Goal: Task Accomplishment & Management: Manage account settings

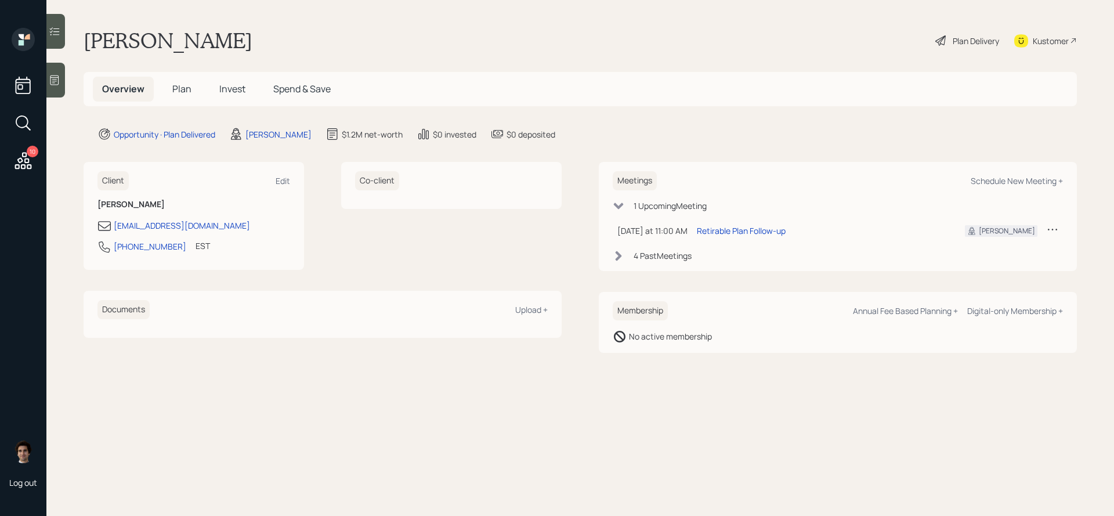
click at [175, 95] on span "Plan" at bounding box center [181, 88] width 19 height 13
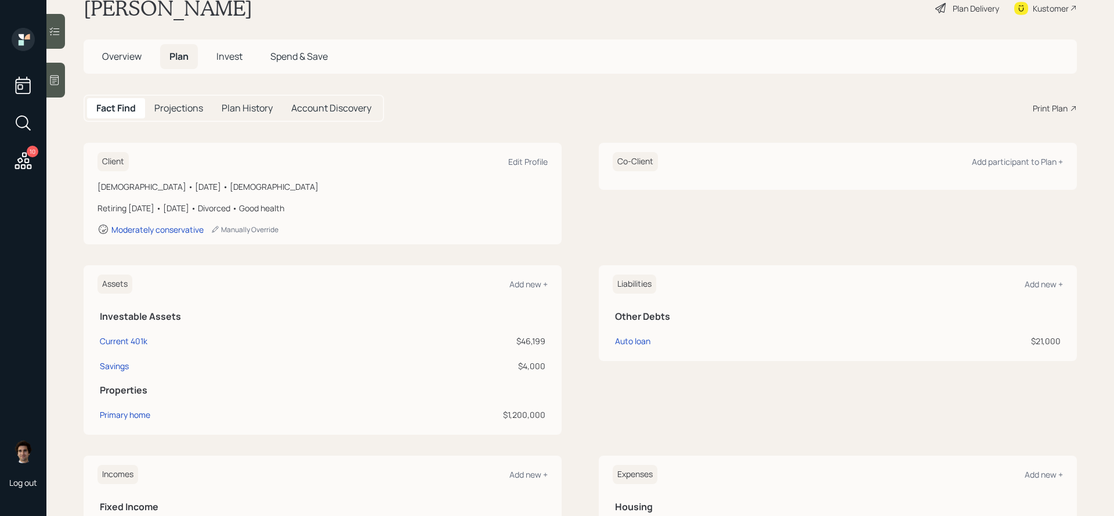
scroll to position [28, 0]
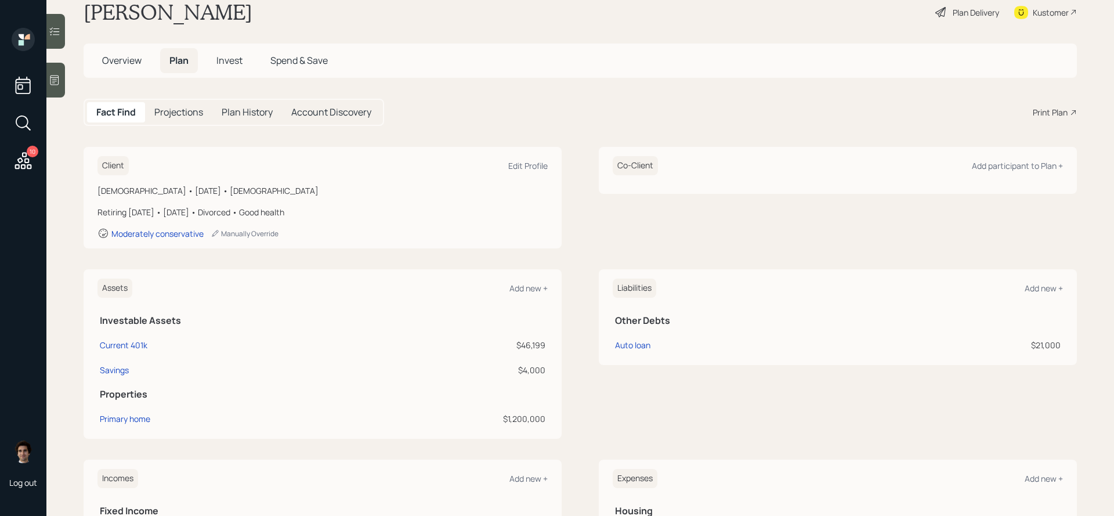
click at [234, 57] on span "Invest" at bounding box center [229, 60] width 26 height 13
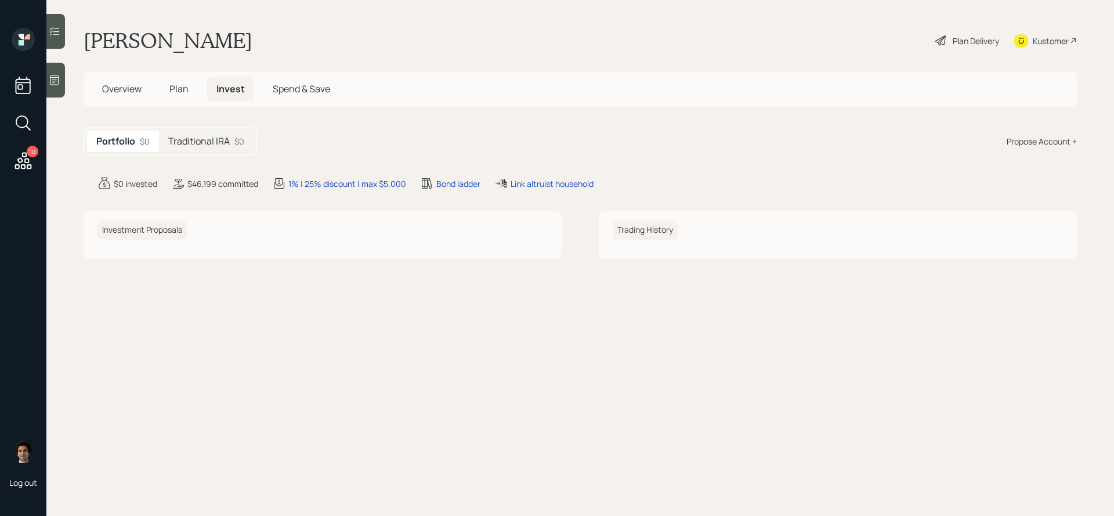
click at [208, 116] on main "Judy Murdy Plan Delivery Kustomer Overview Plan Invest Spend & Save Portfolio $…" at bounding box center [579, 258] width 1067 height 516
click at [208, 135] on div "Traditional IRA $0" at bounding box center [206, 141] width 95 height 21
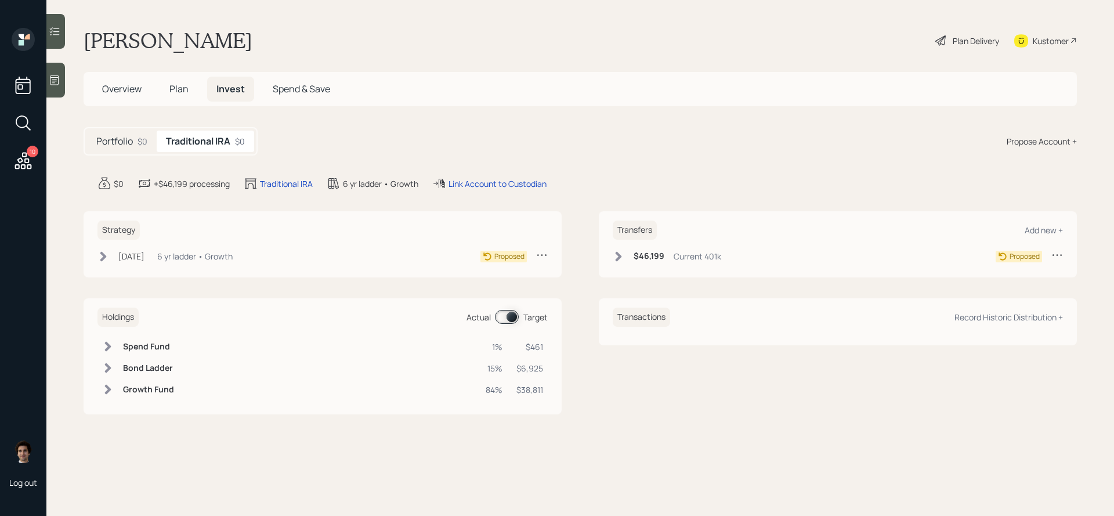
click at [999, 45] on div "Plan Delivery" at bounding box center [967, 41] width 66 height 26
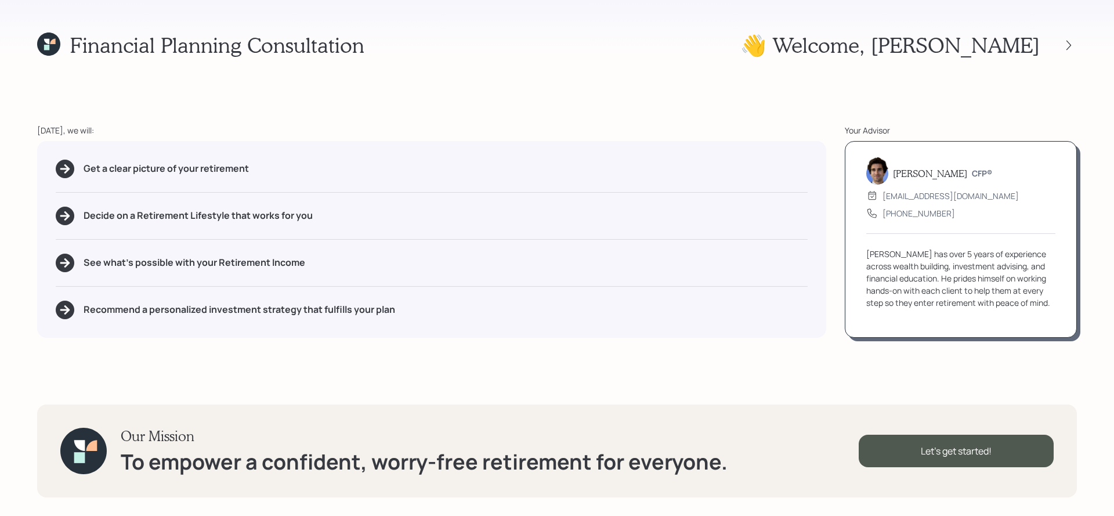
click at [1063, 38] on div at bounding box center [1058, 45] width 37 height 16
click at [1072, 45] on icon at bounding box center [1069, 45] width 12 height 12
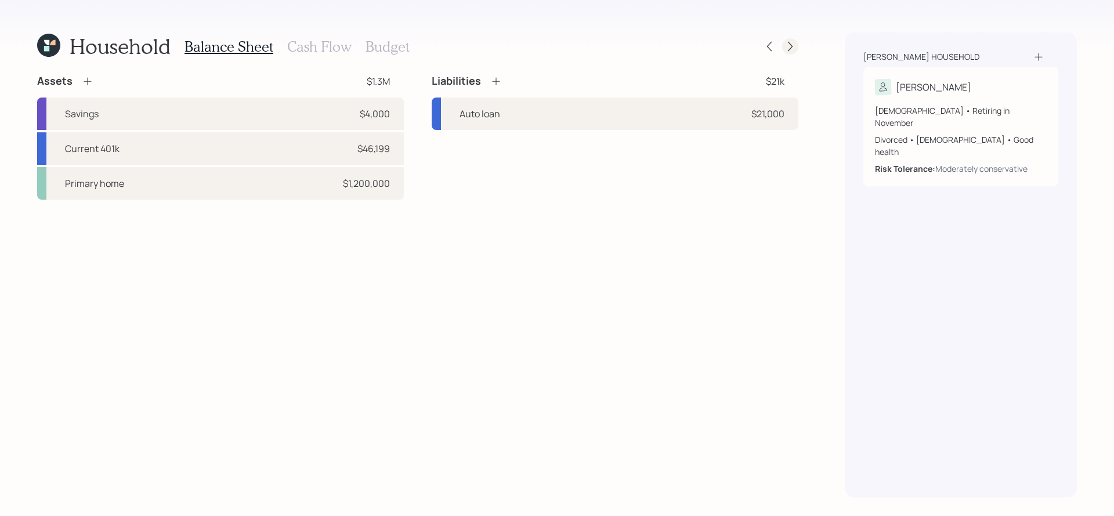
click at [795, 45] on icon at bounding box center [790, 47] width 12 height 12
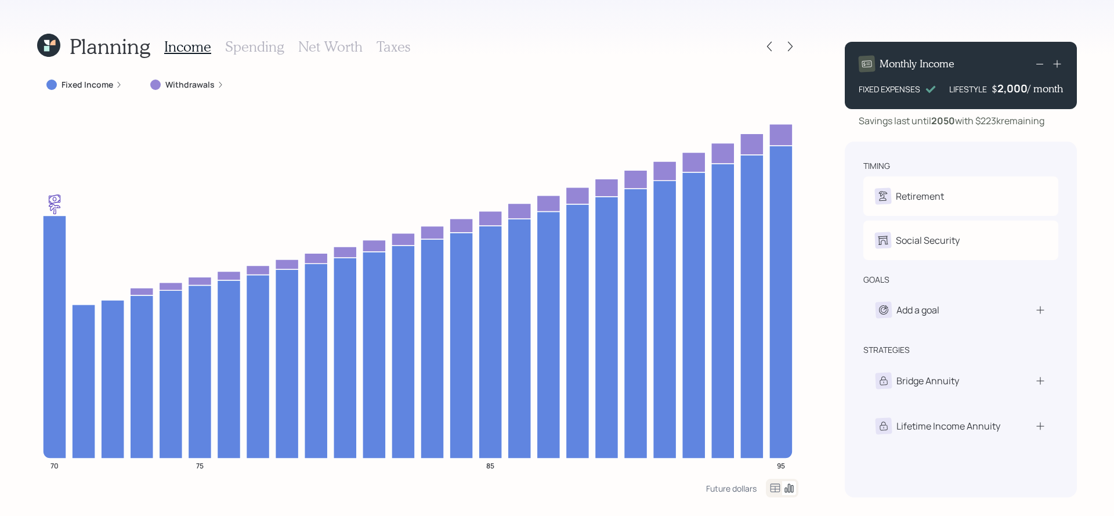
click at [104, 79] on label "Fixed Income" at bounding box center [87, 85] width 52 height 12
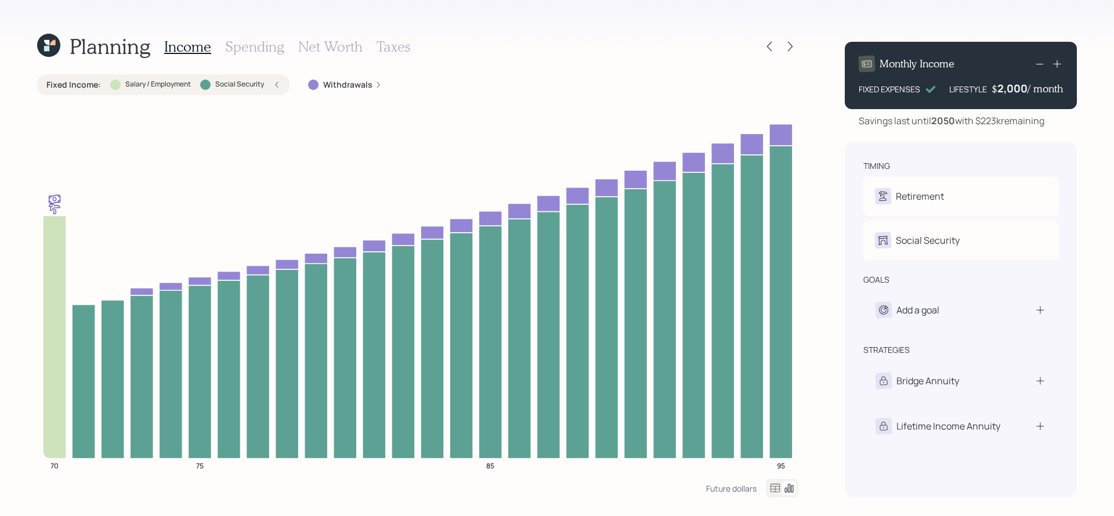
click at [99, 91] on div "Fixed Income : Salary / Employment Social Security" at bounding box center [163, 84] width 252 height 21
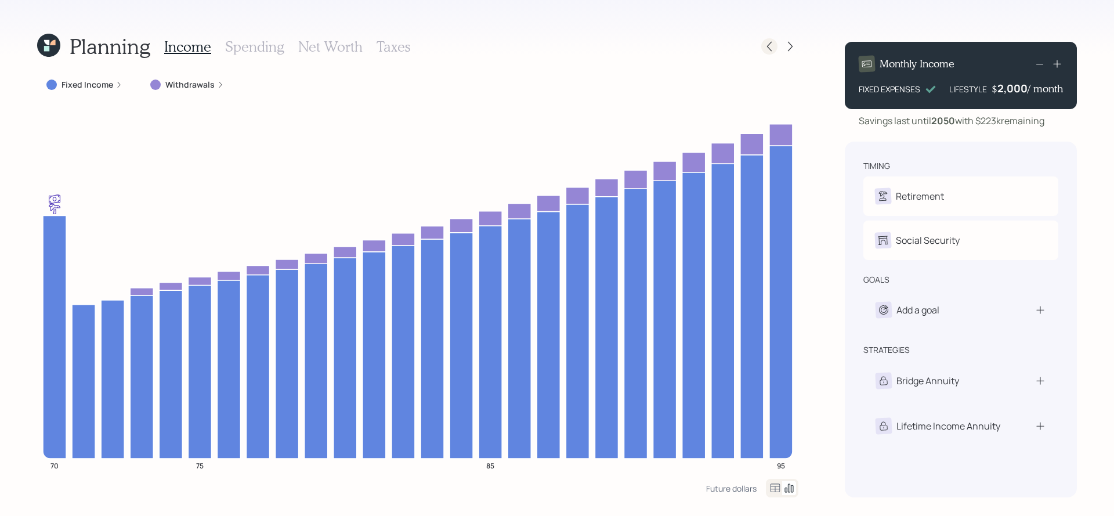
click at [764, 41] on icon at bounding box center [769, 47] width 12 height 12
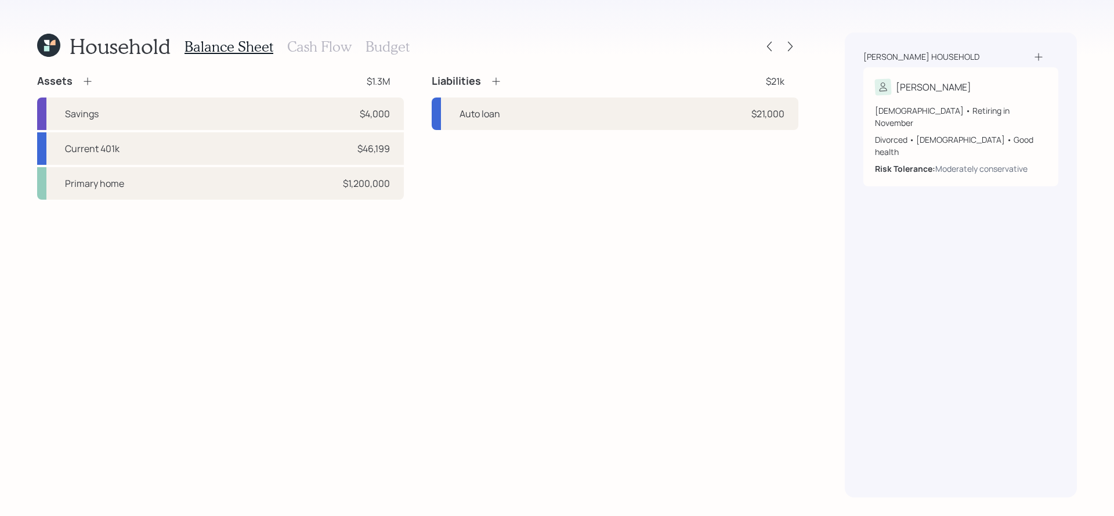
drag, startPoint x: 390, startPoint y: 192, endPoint x: 378, endPoint y: 221, distance: 31.5
click at [378, 221] on div "Assets $1.3M Savings $4,000 Current 401k $46,199 Primary home $1,200,000 Liabil…" at bounding box center [417, 285] width 761 height 423
click at [307, 35] on div "Balance Sheet Cash Flow Budget" at bounding box center [296, 46] width 225 height 28
click at [307, 42] on h3 "Cash Flow" at bounding box center [319, 46] width 64 height 17
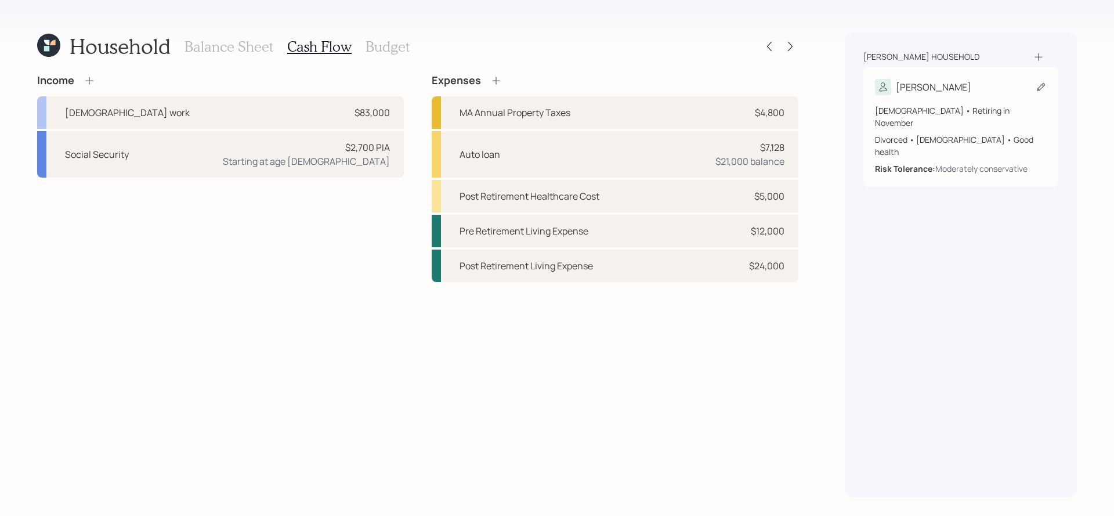
click at [976, 96] on div "69 years old • Retiring in November Divorced • Female • Good health Risk Tolera…" at bounding box center [961, 134] width 172 height 79
select select "11"
select select "female"
select select "good"
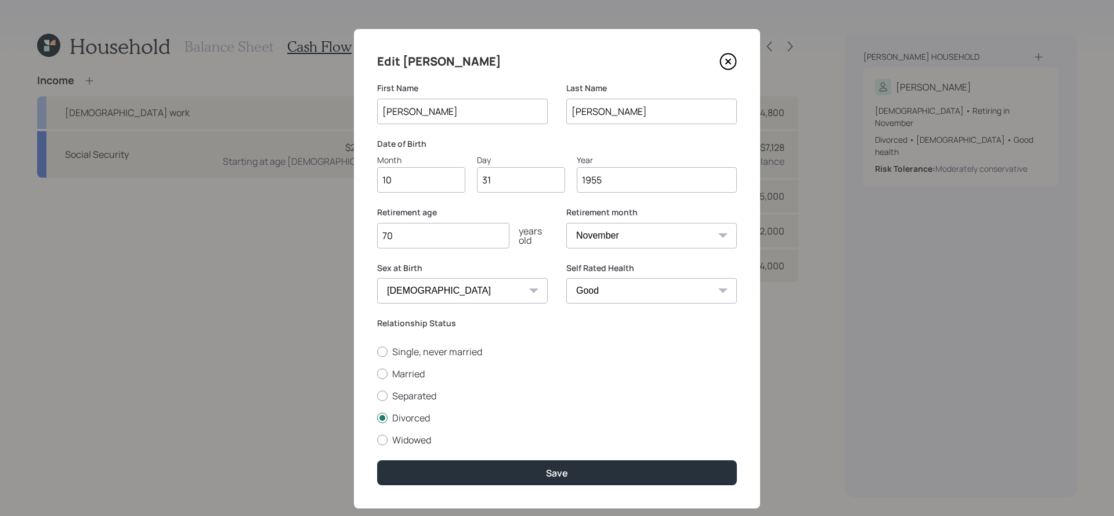
click at [725, 70] on icon at bounding box center [727, 61] width 17 height 17
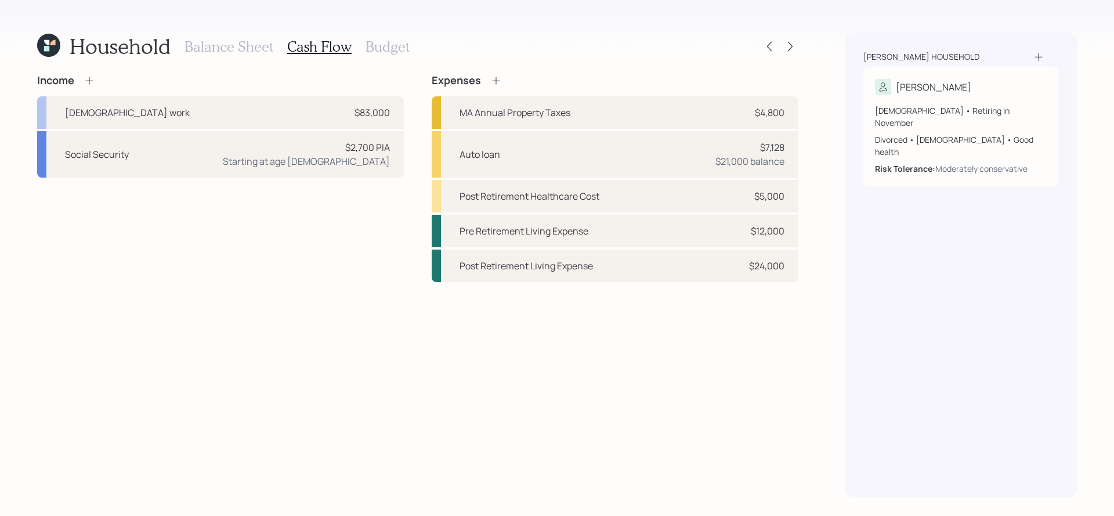
click at [193, 44] on h3 "Balance Sheet" at bounding box center [228, 46] width 89 height 17
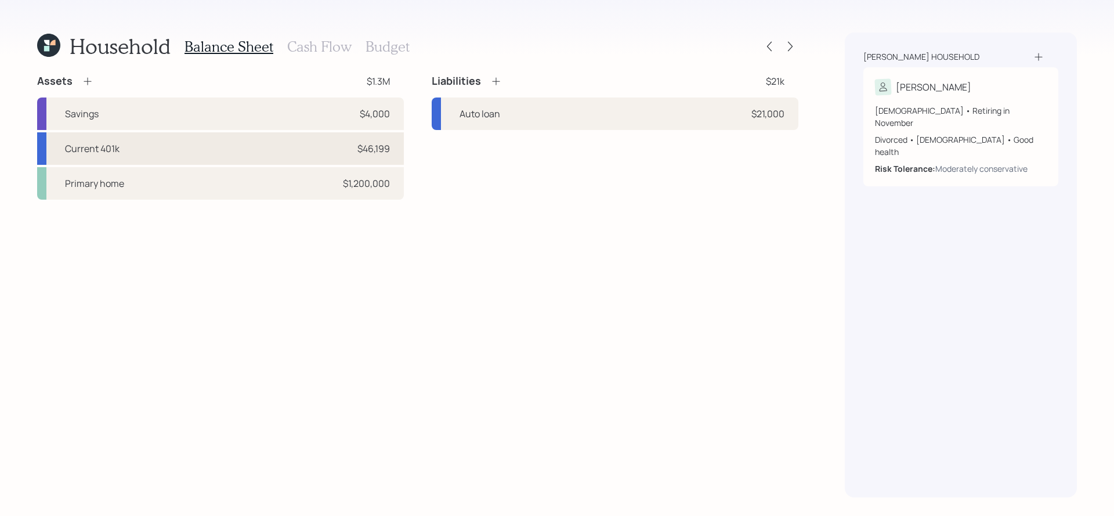
click at [209, 139] on div "Current 401k $46,199" at bounding box center [220, 148] width 367 height 32
select select "company_sponsored"
select select "balanced"
click at [39, 38] on icon at bounding box center [48, 45] width 23 height 23
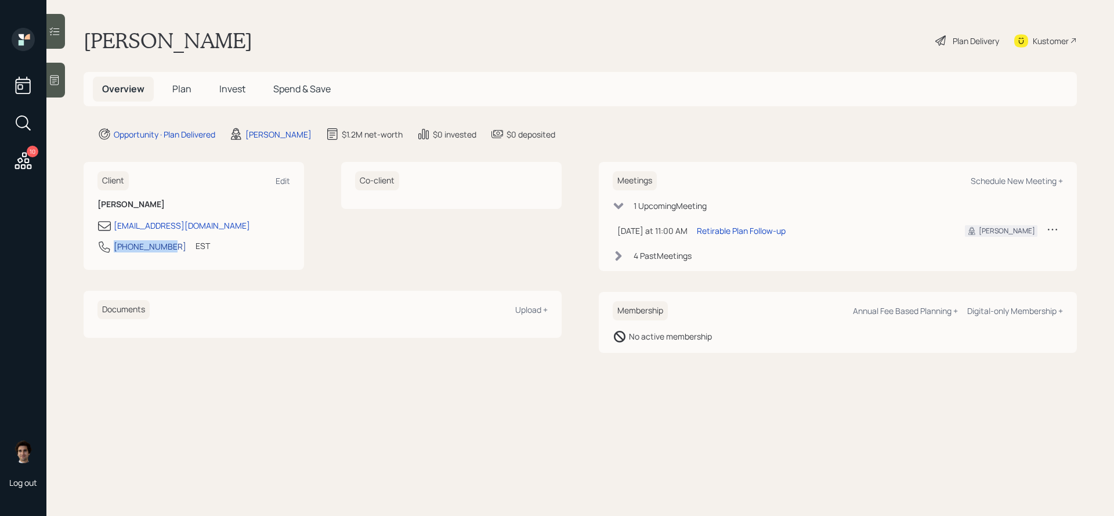
drag, startPoint x: 169, startPoint y: 247, endPoint x: 114, endPoint y: 246, distance: 55.7
click at [114, 246] on div "978-973-3102 EST Currently 10:58 AM" at bounding box center [193, 250] width 193 height 21
copy div "978-973-3102"
click at [964, 45] on div "Plan Delivery" at bounding box center [976, 41] width 46 height 12
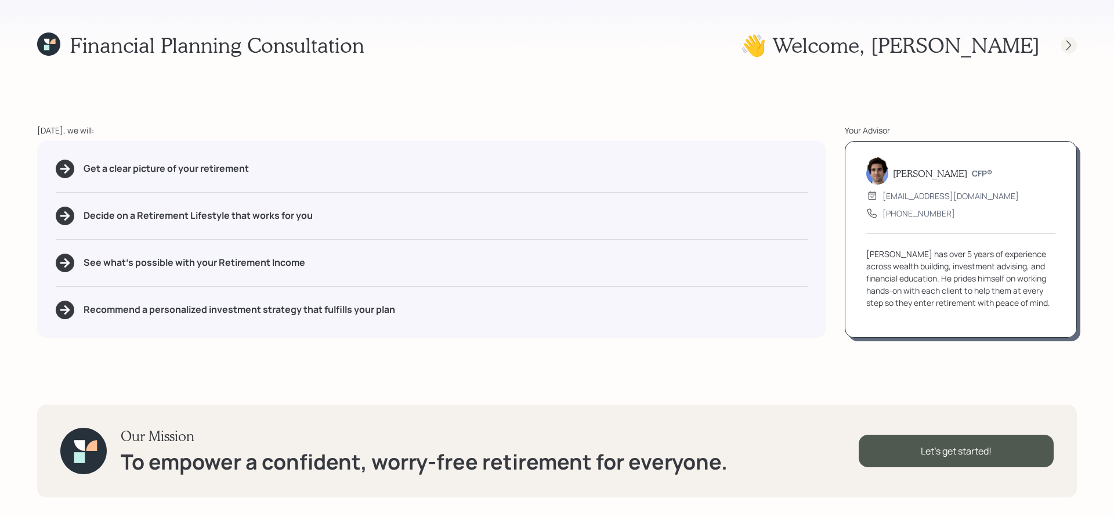
click at [1070, 49] on icon at bounding box center [1069, 45] width 12 height 12
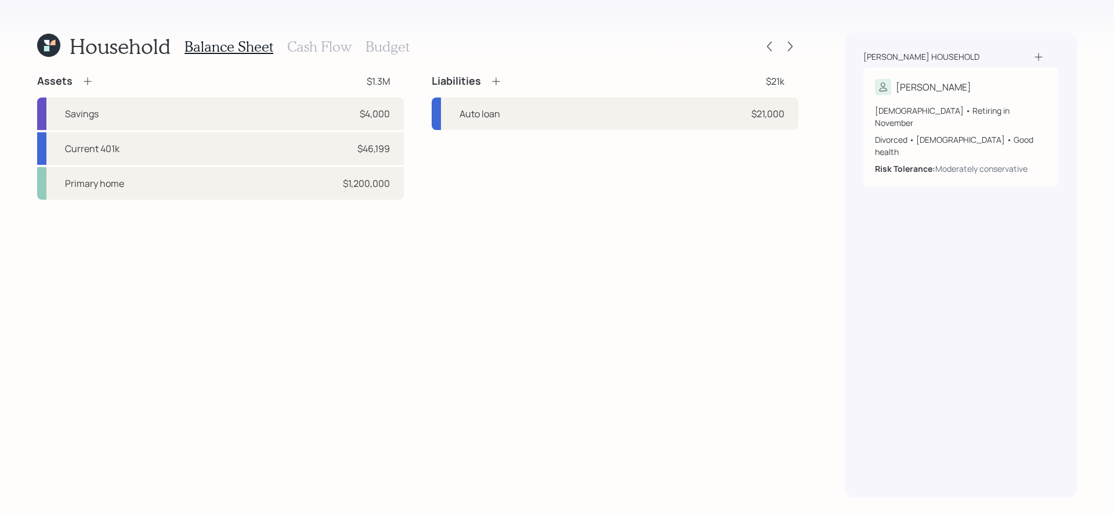
click at [44, 39] on icon at bounding box center [48, 45] width 23 height 23
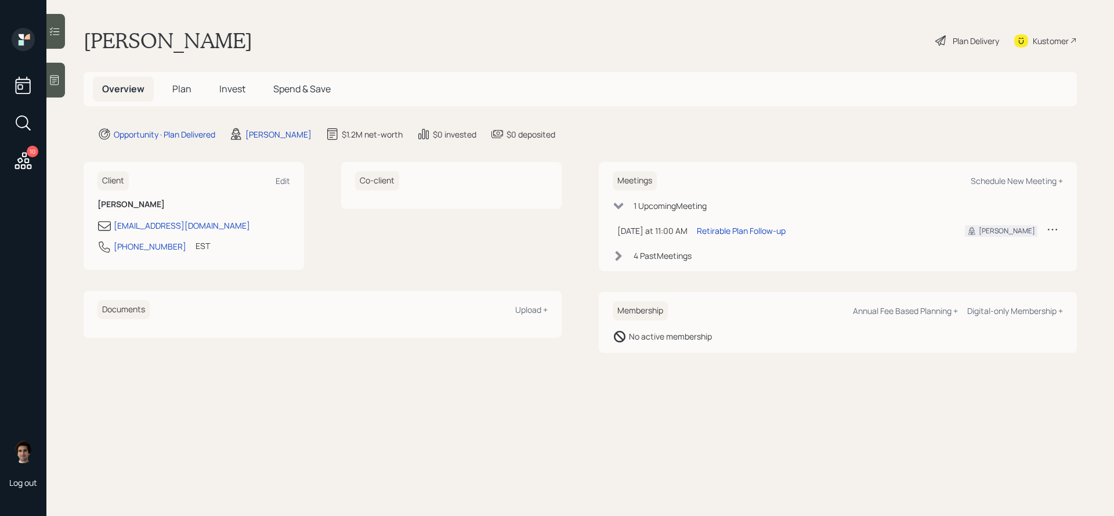
click at [983, 46] on div "Plan Delivery" at bounding box center [976, 41] width 46 height 12
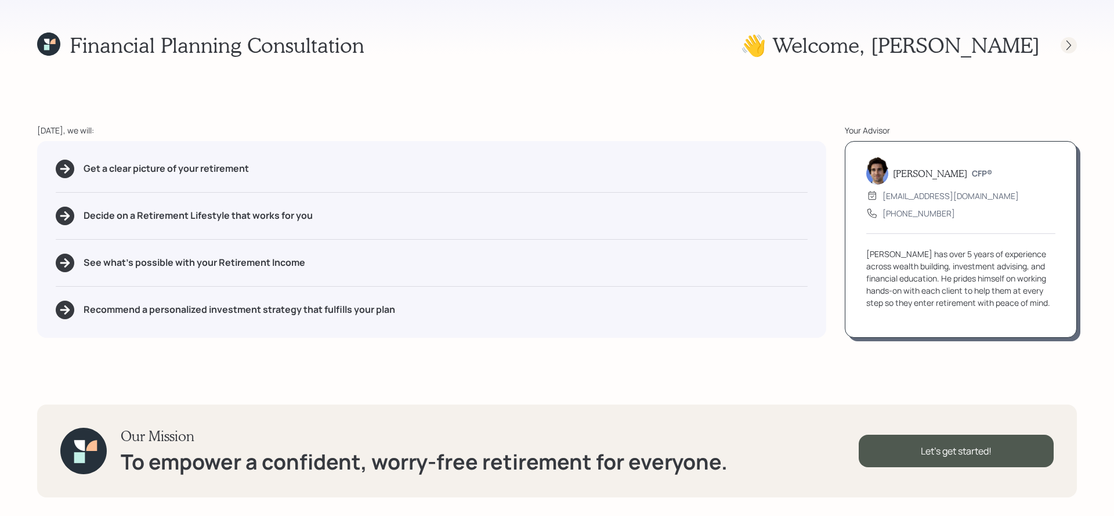
click at [1069, 42] on icon at bounding box center [1069, 45] width 12 height 12
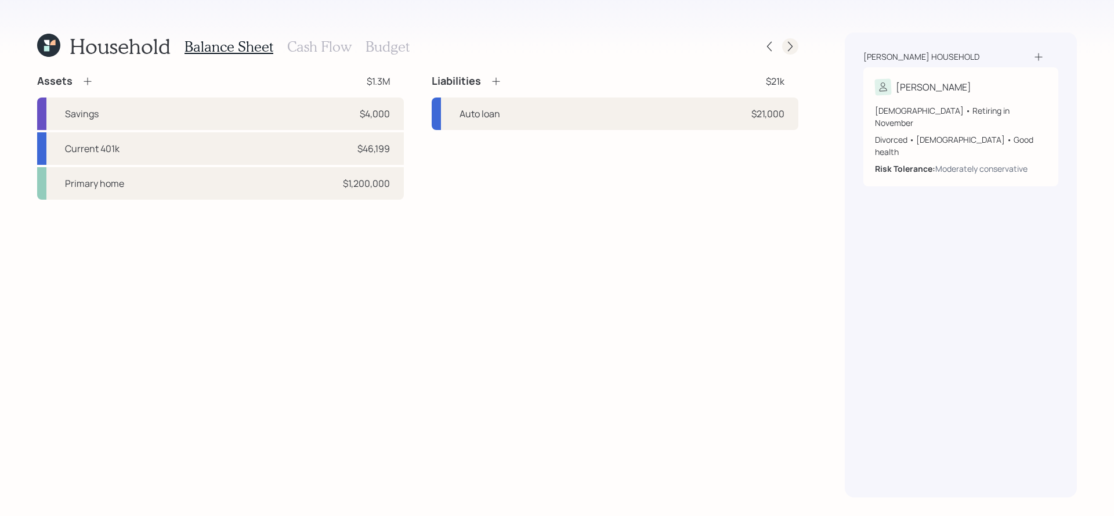
click at [790, 53] on div at bounding box center [790, 46] width 16 height 16
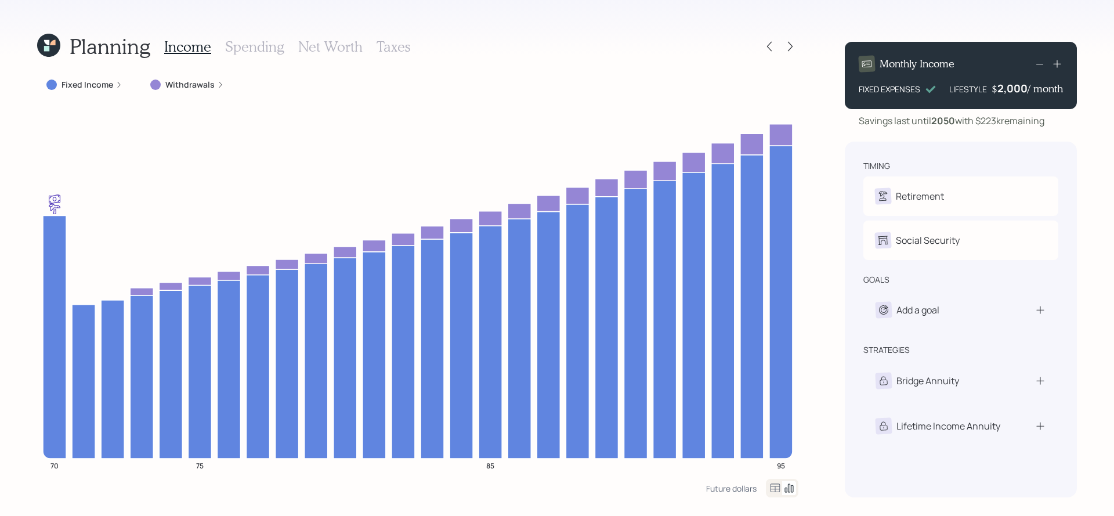
click at [90, 83] on label "Fixed Income" at bounding box center [87, 85] width 52 height 12
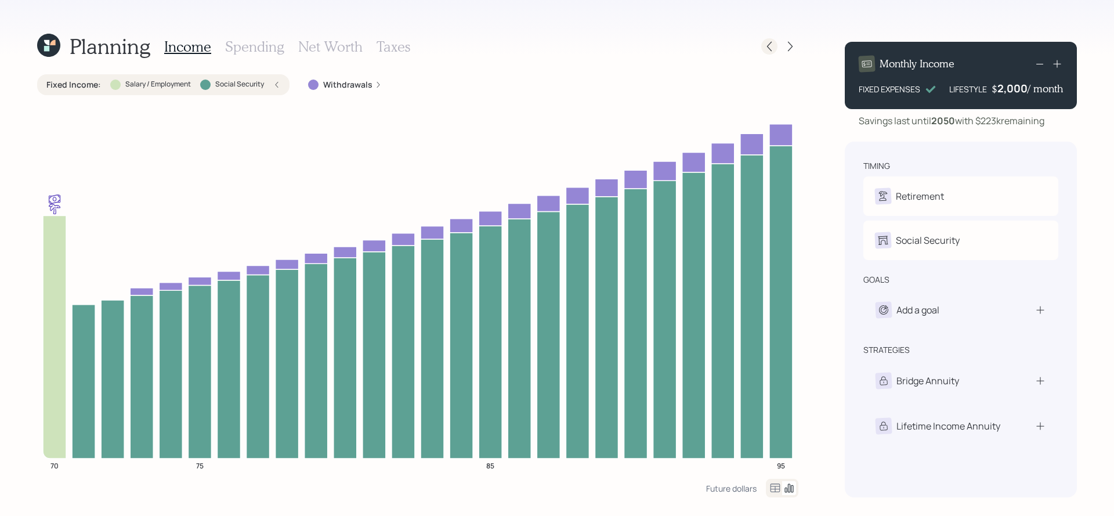
click at [769, 48] on icon at bounding box center [769, 47] width 5 height 10
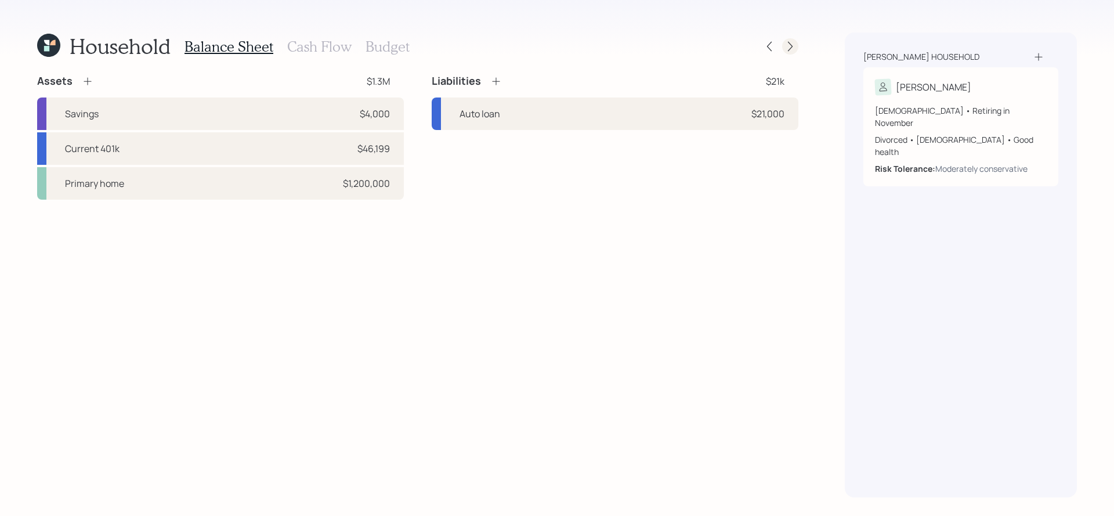
click at [795, 48] on icon at bounding box center [790, 47] width 12 height 12
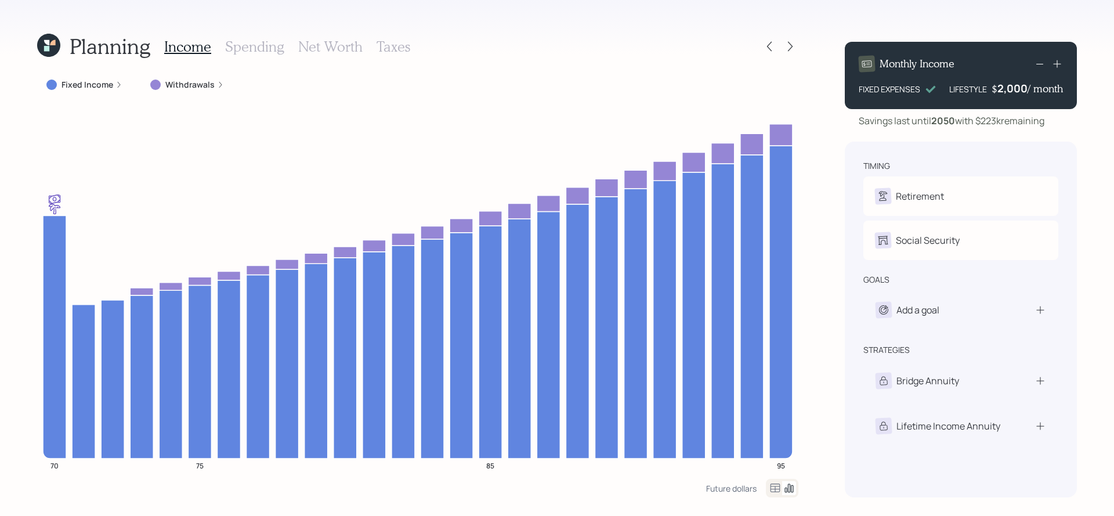
click at [117, 86] on icon at bounding box center [118, 84] width 7 height 7
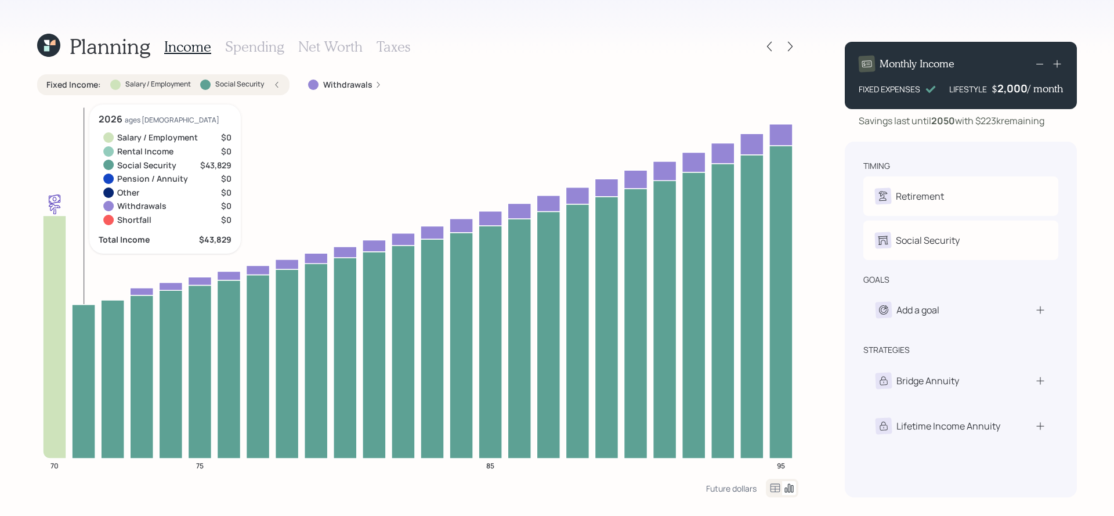
click at [93, 368] on icon at bounding box center [83, 381] width 23 height 154
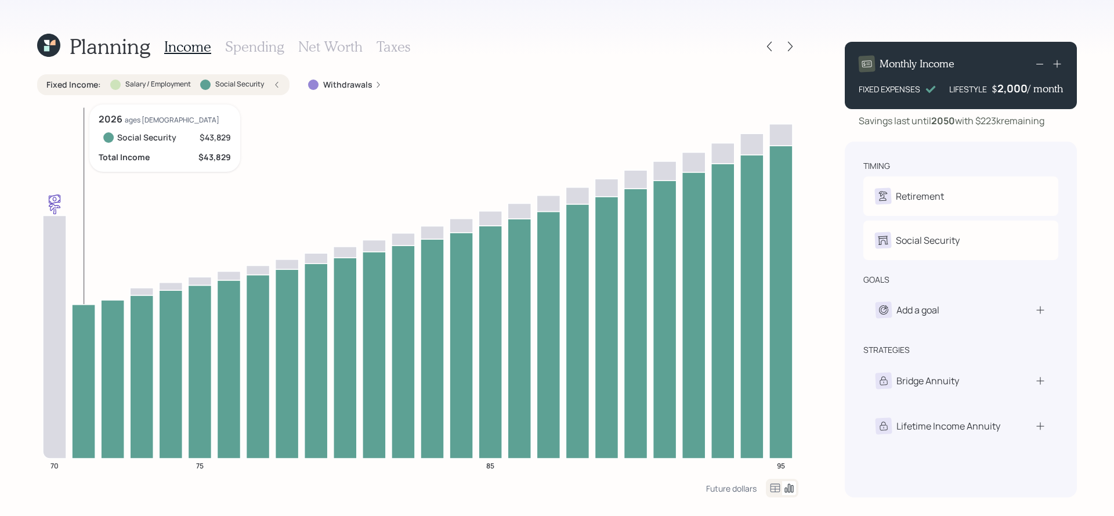
click at [93, 368] on icon at bounding box center [83, 381] width 23 height 154
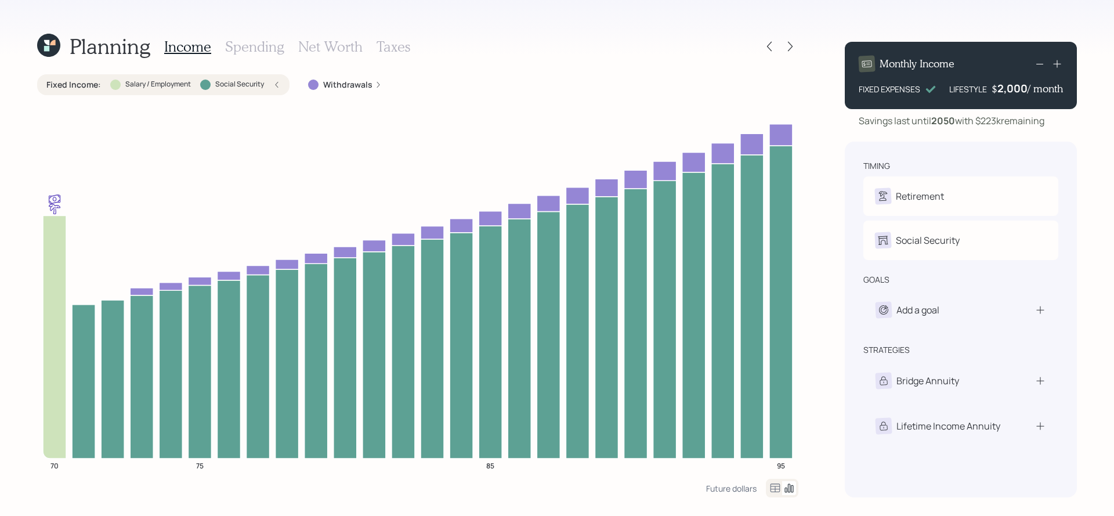
click at [128, 85] on label "Salary / Employment" at bounding box center [158, 84] width 66 height 10
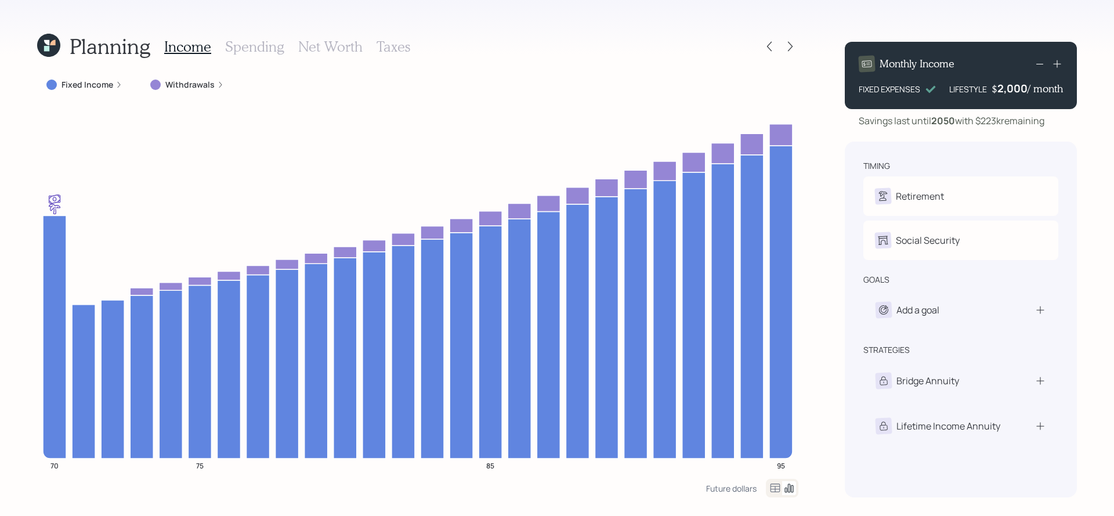
click at [182, 79] on label "Withdrawals" at bounding box center [189, 85] width 49 height 12
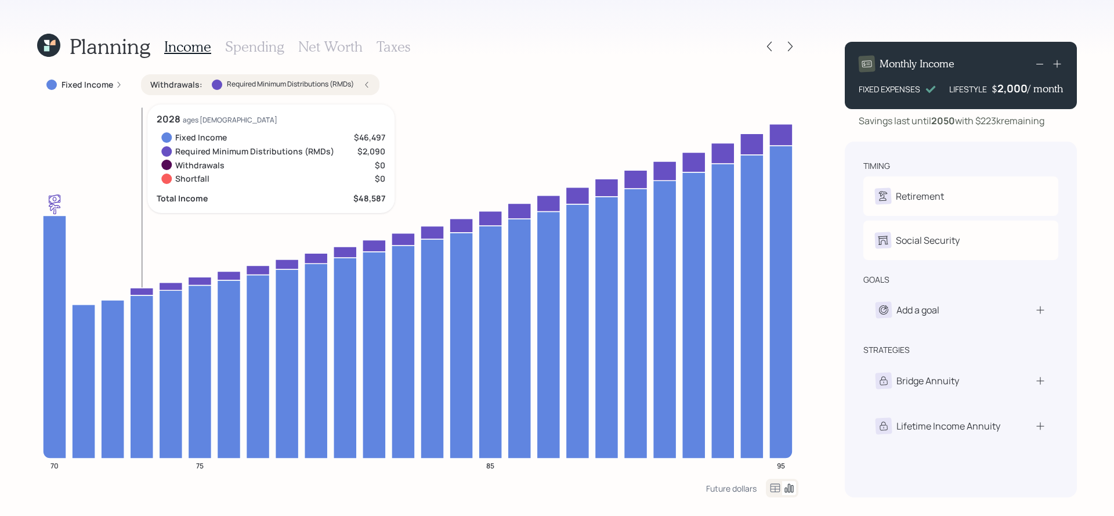
click at [144, 290] on icon at bounding box center [141, 292] width 23 height 8
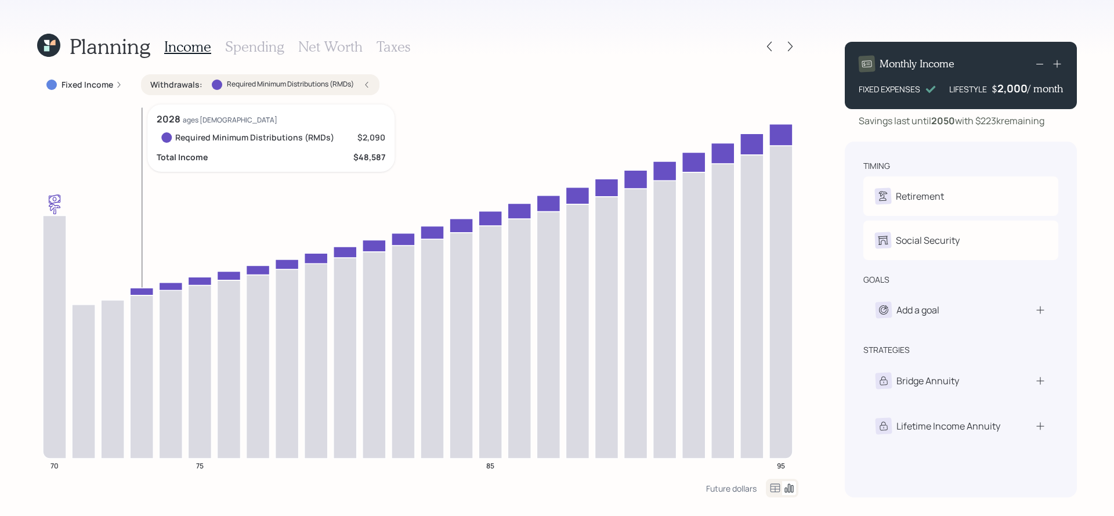
click at [144, 290] on icon at bounding box center [141, 292] width 23 height 8
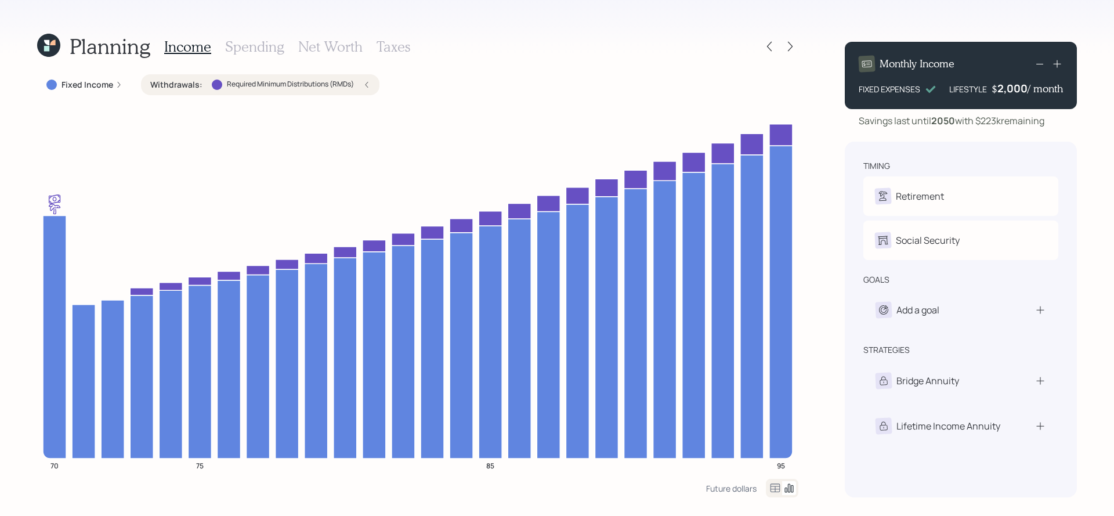
click at [50, 47] on icon at bounding box center [48, 45] width 23 height 23
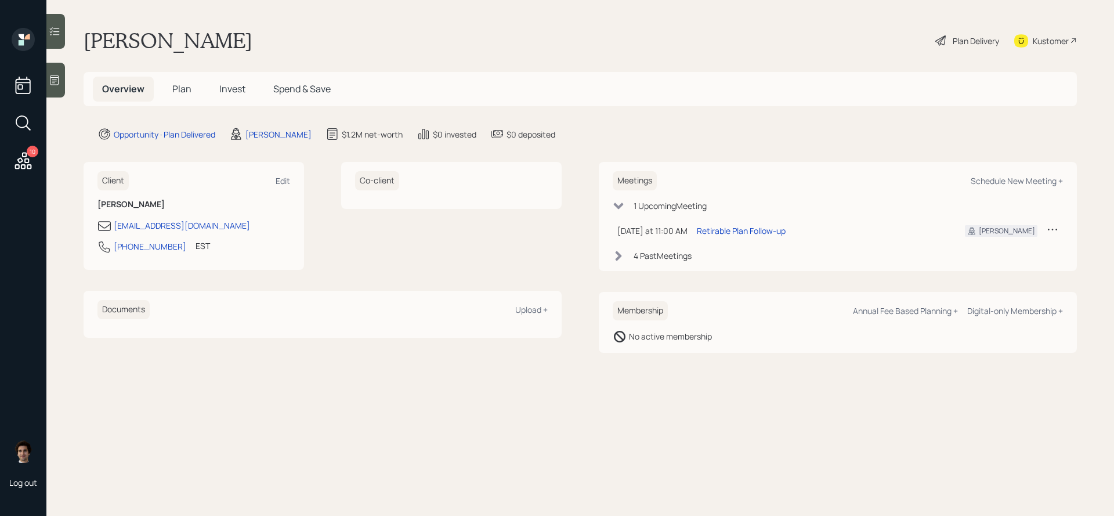
click at [238, 83] on span "Invest" at bounding box center [232, 88] width 26 height 13
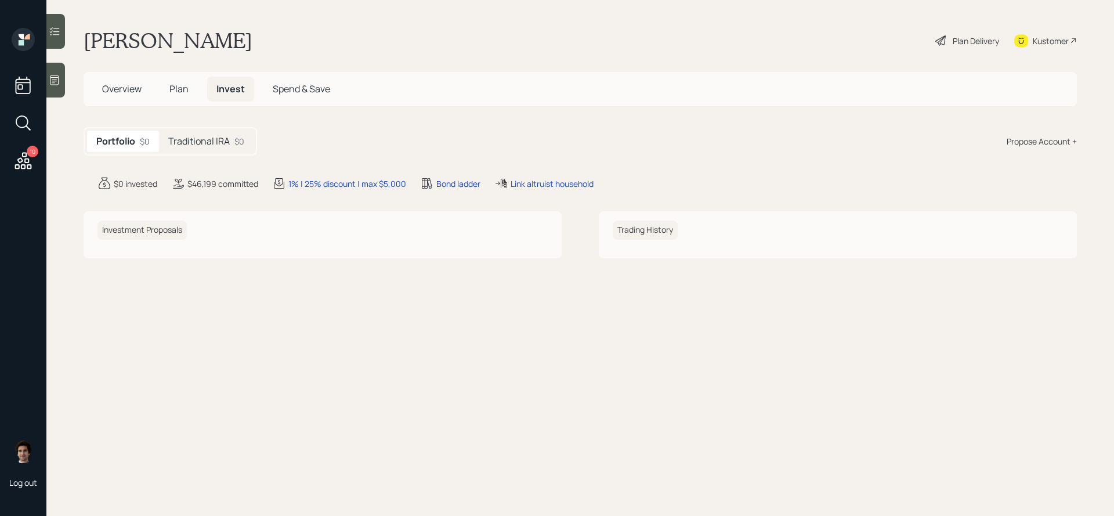
click at [234, 144] on div "Traditional IRA $0" at bounding box center [206, 141] width 95 height 21
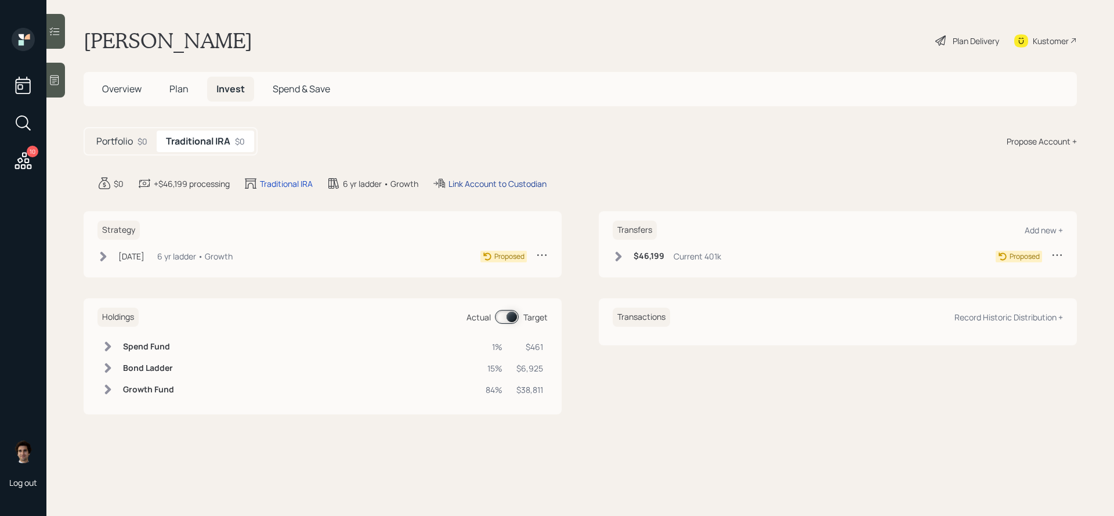
click at [498, 182] on div "Link Account to Custodian" at bounding box center [497, 184] width 98 height 12
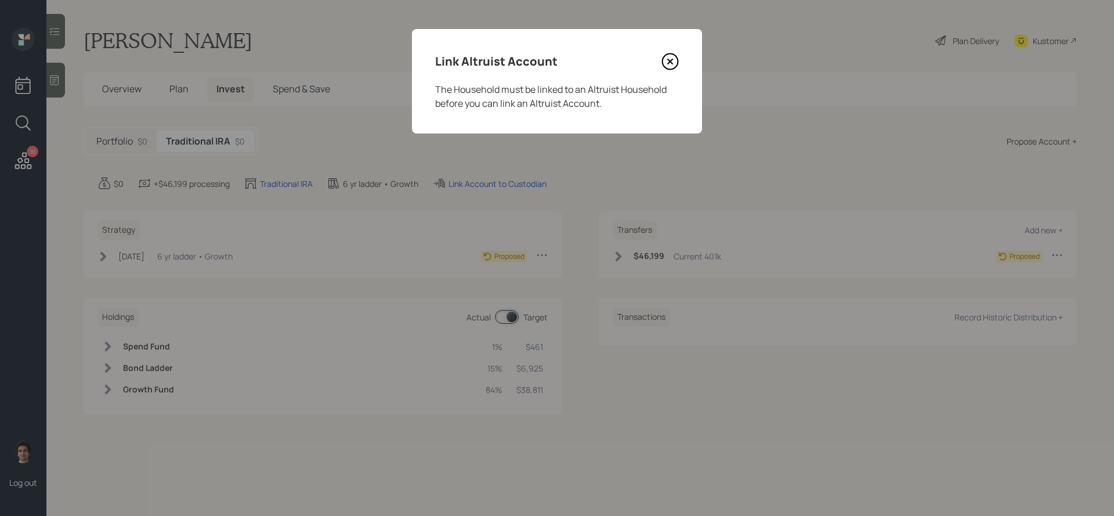
click at [658, 61] on div "Link Altruist Account" at bounding box center [557, 61] width 244 height 19
click at [671, 61] on icon at bounding box center [669, 61] width 17 height 17
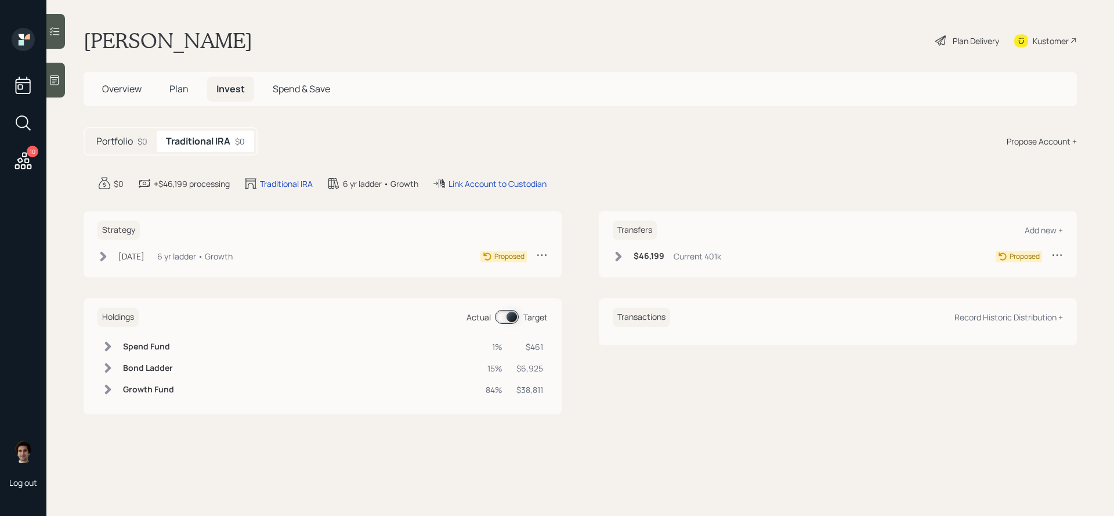
click at [122, 132] on div "Portfolio $0" at bounding box center [122, 141] width 70 height 21
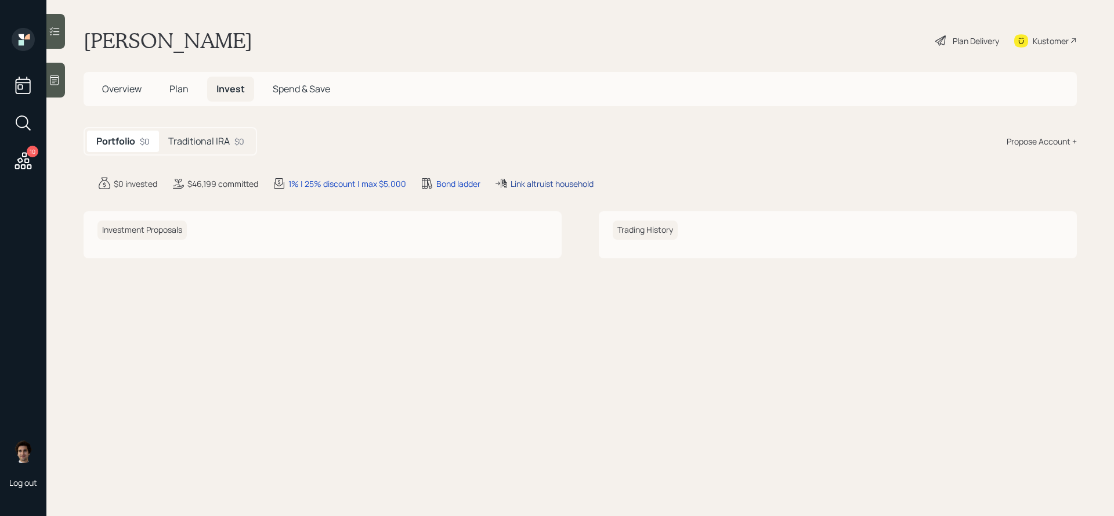
click at [512, 180] on div "Link altruist household" at bounding box center [552, 184] width 83 height 12
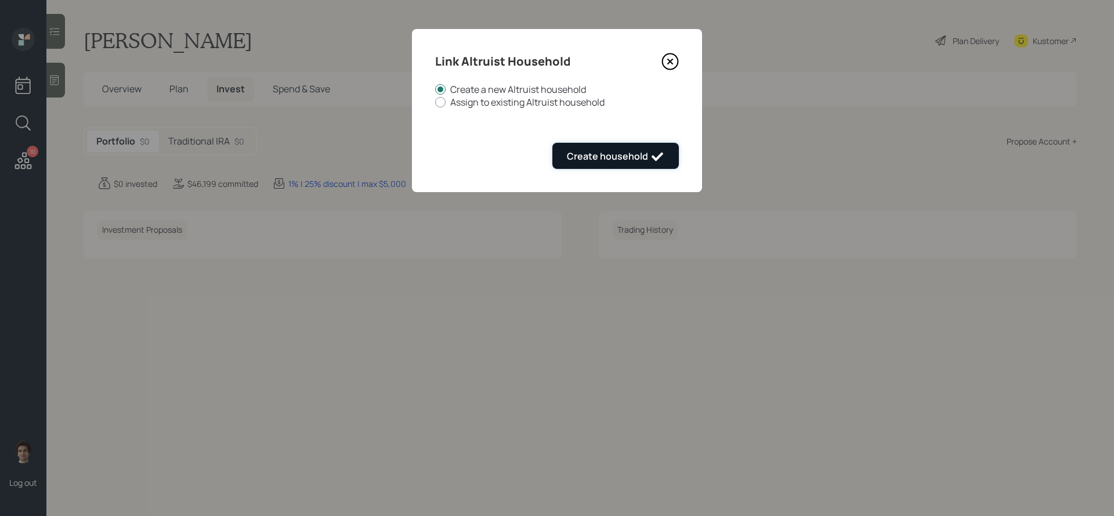
click at [598, 157] on div "Create household" at bounding box center [615, 157] width 97 height 14
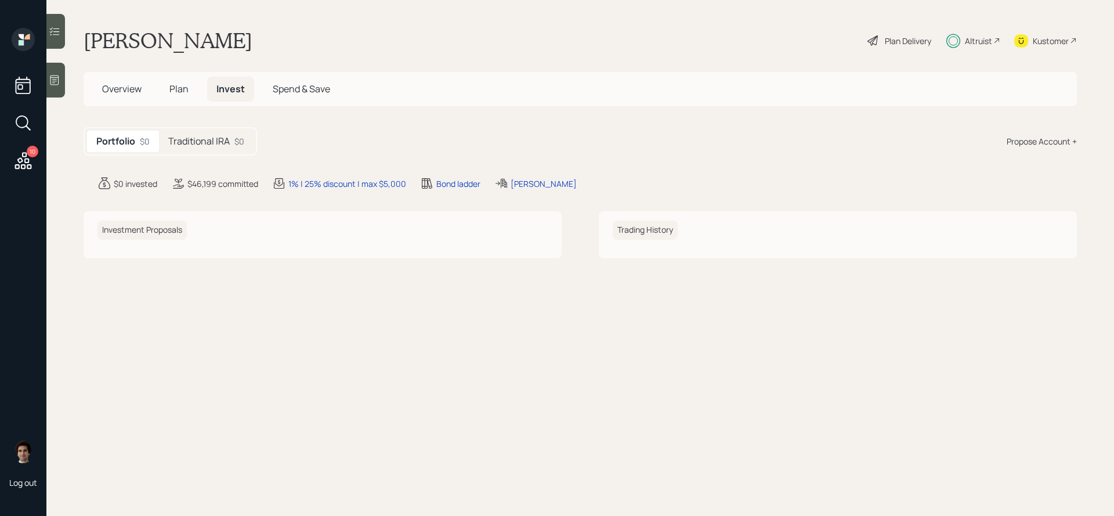
click at [973, 41] on div "Altruist" at bounding box center [978, 41] width 27 height 12
click at [106, 96] on h5 "Overview" at bounding box center [122, 89] width 58 height 25
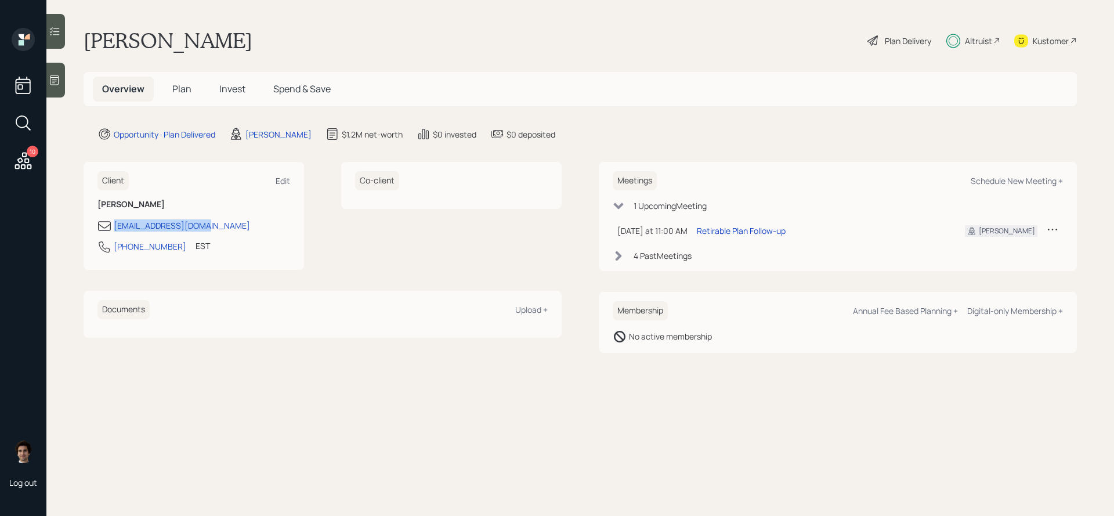
drag, startPoint x: 212, startPoint y: 227, endPoint x: 107, endPoint y: 229, distance: 105.0
click at [107, 229] on div "judyamurdy@gmail.com" at bounding box center [193, 226] width 193 height 14
copy div "judyamurdy@gmail.com"
drag, startPoint x: 166, startPoint y: 248, endPoint x: 116, endPoint y: 251, distance: 50.0
click at [116, 251] on div "978-973-3102 EST Currently 11:10 AM" at bounding box center [193, 250] width 193 height 21
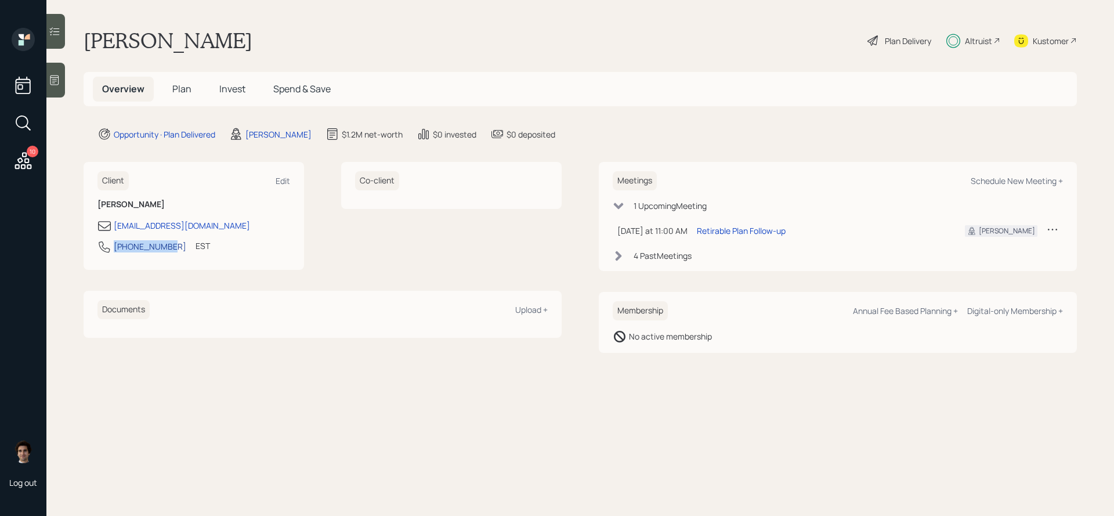
copy div "978-973-3102"
click at [1038, 50] on div "Kustomer" at bounding box center [1045, 41] width 63 height 26
